Goal: Information Seeking & Learning: Learn about a topic

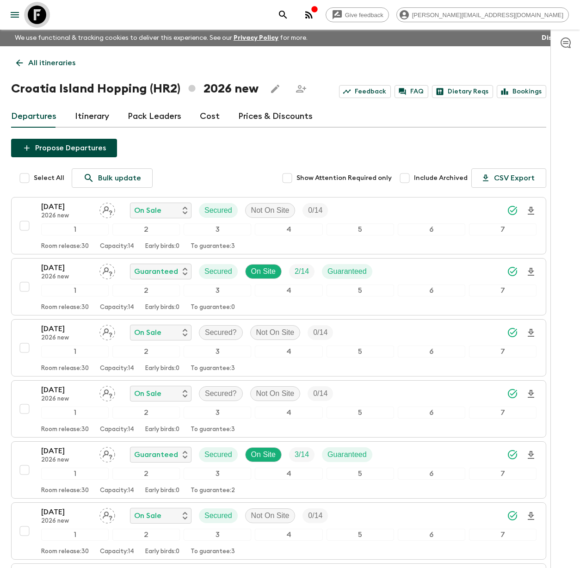
click at [35, 12] on icon at bounding box center [37, 15] width 18 height 18
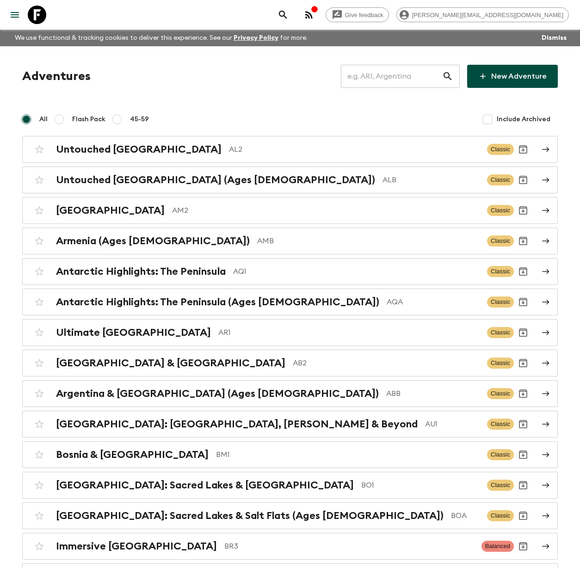
click at [367, 73] on input "text" at bounding box center [391, 76] width 101 height 26
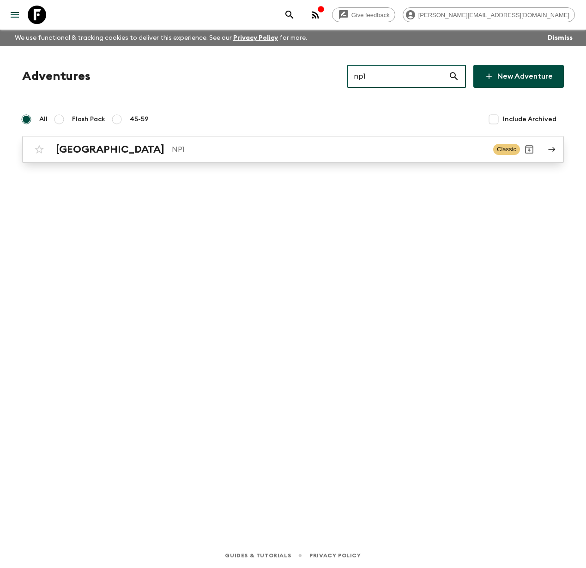
type input "np1"
click at [172, 152] on p "NP1" at bounding box center [329, 149] width 314 height 11
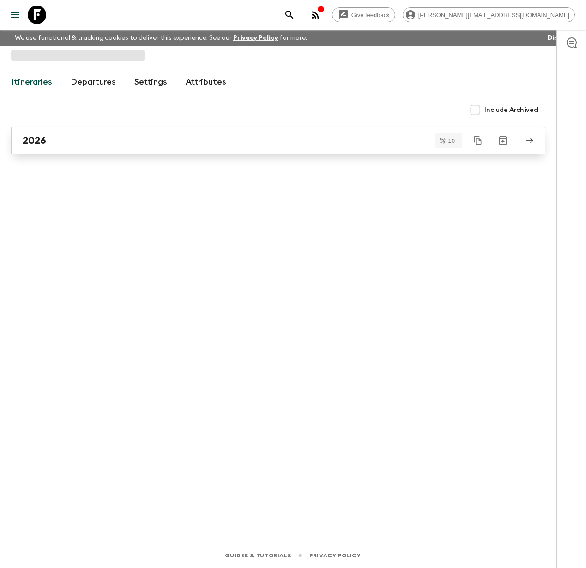
click at [80, 141] on div "2026" at bounding box center [270, 140] width 494 height 12
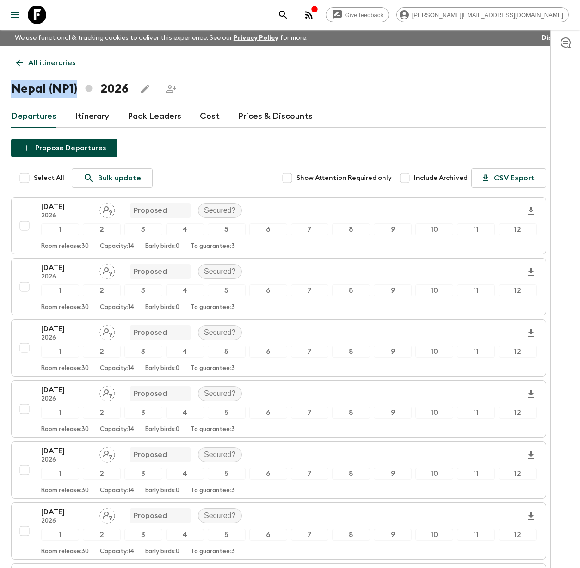
drag, startPoint x: 80, startPoint y: 87, endPoint x: 11, endPoint y: 91, distance: 69.4
click at [11, 91] on h1 "Nepal (NP1) 2026" at bounding box center [69, 88] width 117 height 18
copy h1 "Nepal (NP1)"
click at [83, 116] on link "Itinerary" at bounding box center [92, 116] width 34 height 22
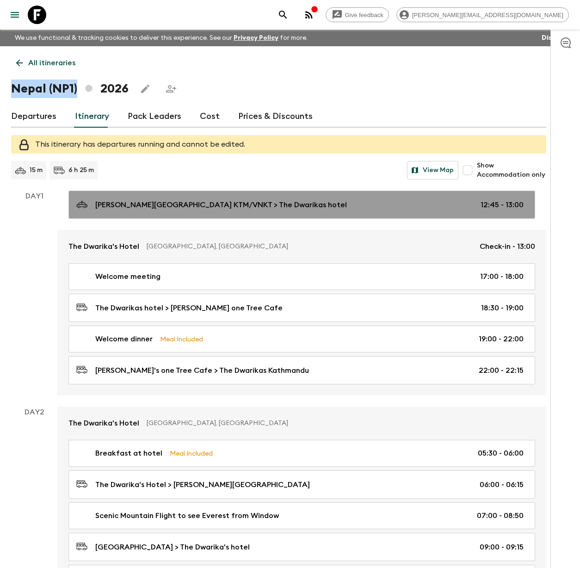
click at [160, 203] on p "Tribhuwan International Airport KTM/VNKT > The Dwarikas hotel" at bounding box center [220, 204] width 251 height 11
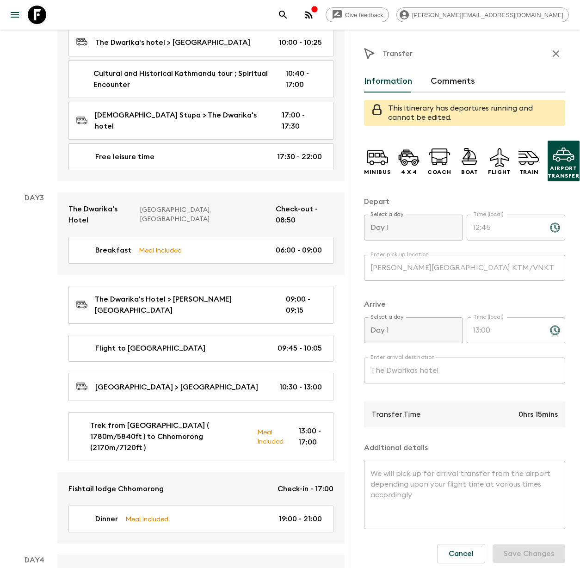
scroll to position [215, 0]
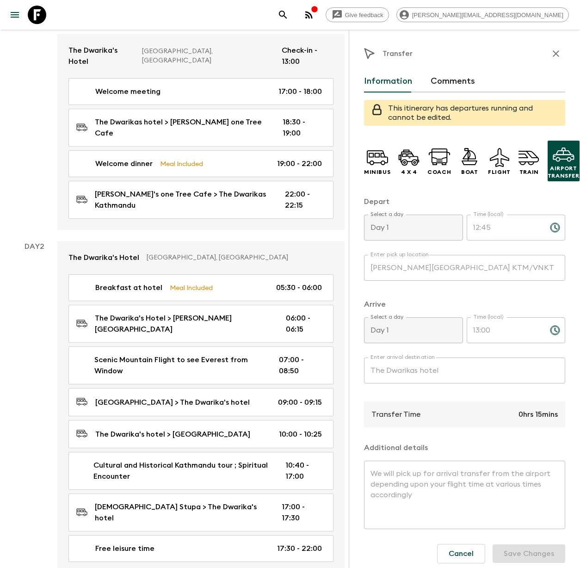
click at [552, 55] on icon "button" at bounding box center [555, 53] width 6 height 6
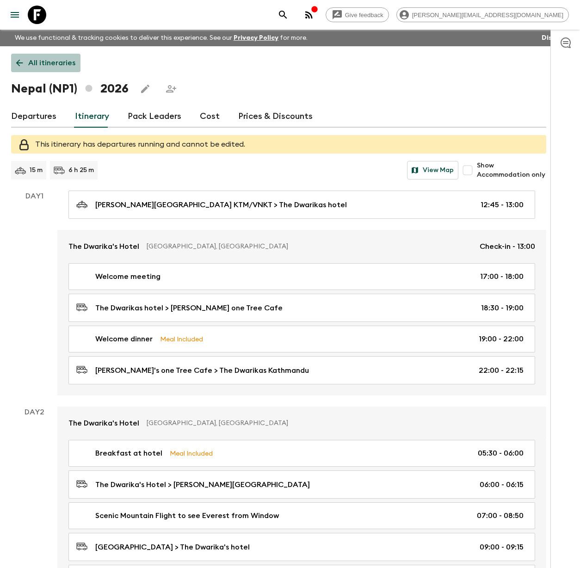
click at [57, 69] on link "All itineraries" at bounding box center [45, 63] width 69 height 18
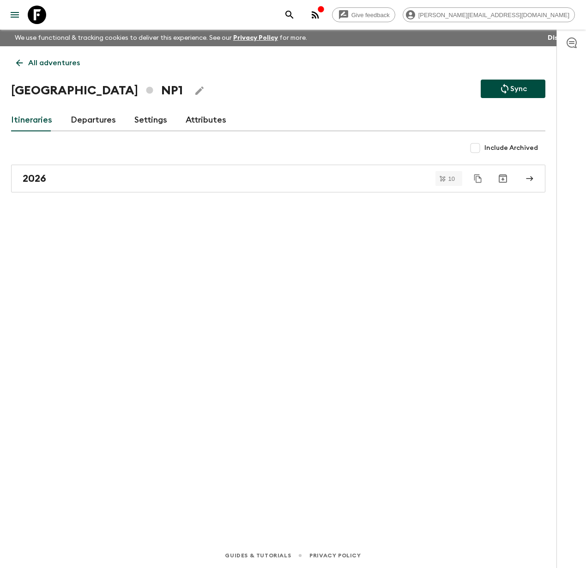
click at [208, 124] on link "Attributes" at bounding box center [206, 120] width 41 height 22
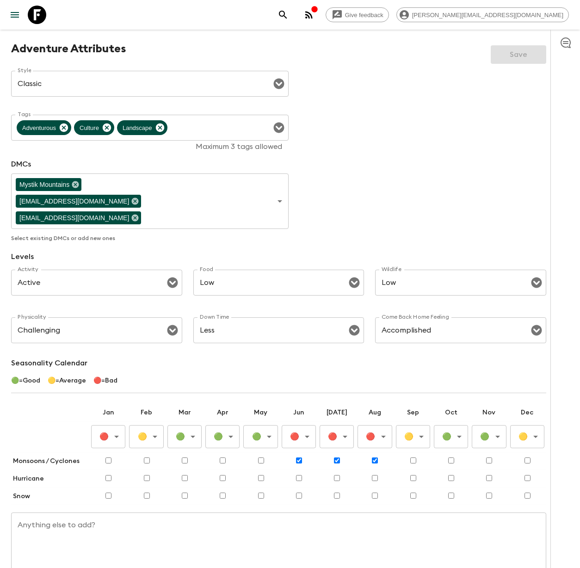
scroll to position [156, 0]
